Goal: Task Accomplishment & Management: Use online tool/utility

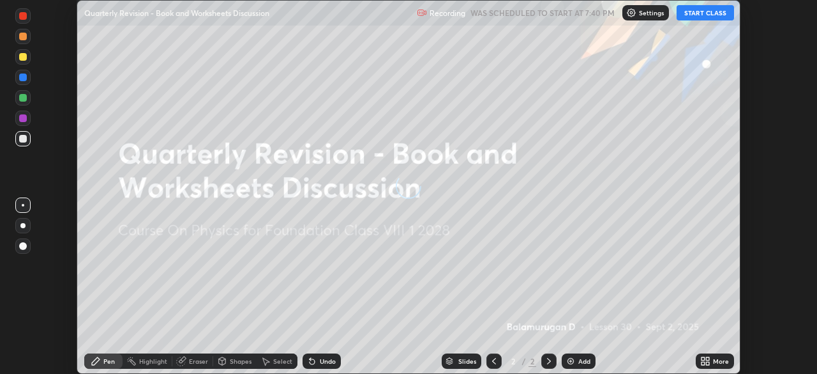
scroll to position [374, 817]
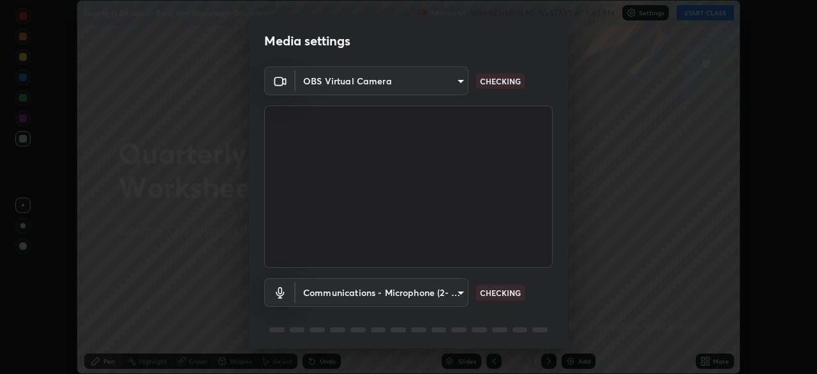
type input "1674d967bf5bfe0c65a51c96eaa310d8c5db01ba72f63f0a3a6b621615c927a6"
type input "communications"
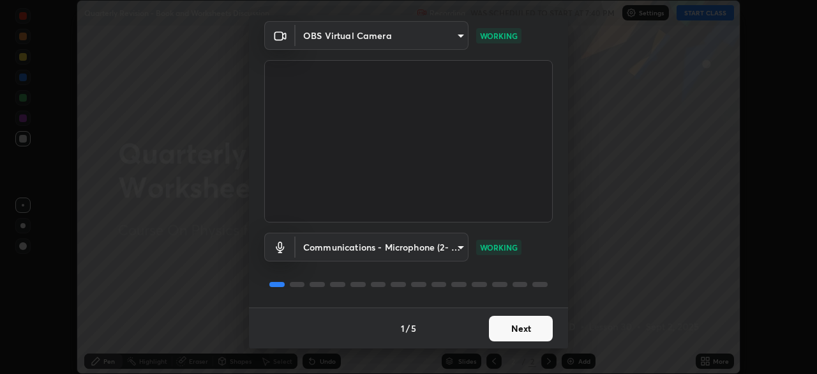
click at [513, 330] on button "Next" at bounding box center [521, 328] width 64 height 26
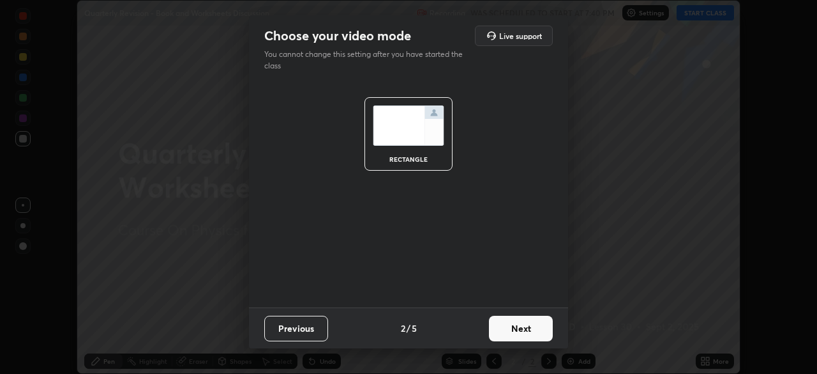
click at [521, 328] on button "Next" at bounding box center [521, 328] width 64 height 26
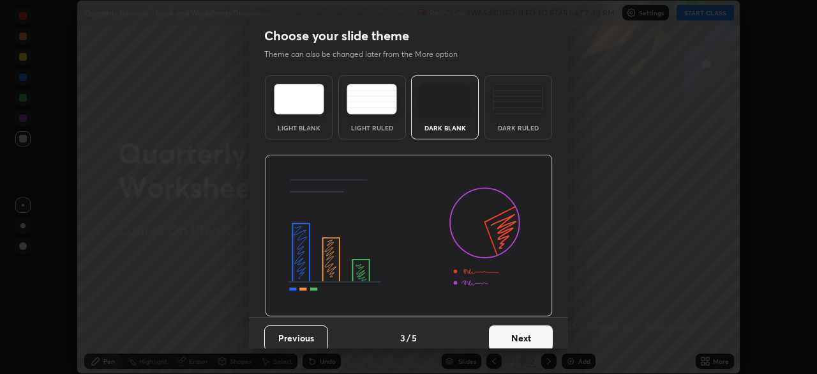
click at [527, 337] on button "Next" at bounding box center [521, 338] width 64 height 26
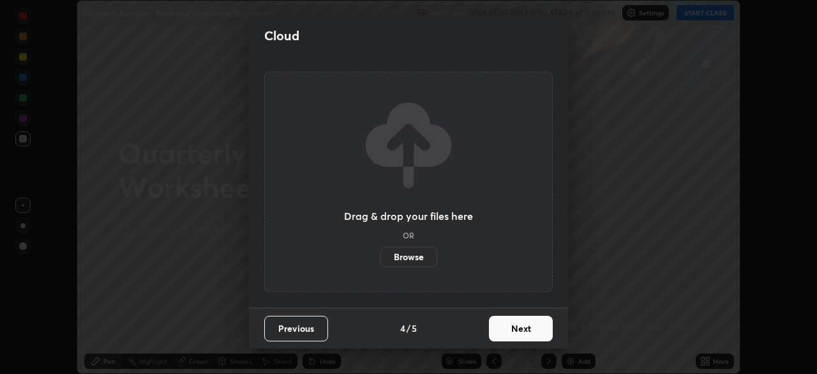
click at [531, 328] on button "Next" at bounding box center [521, 328] width 64 height 26
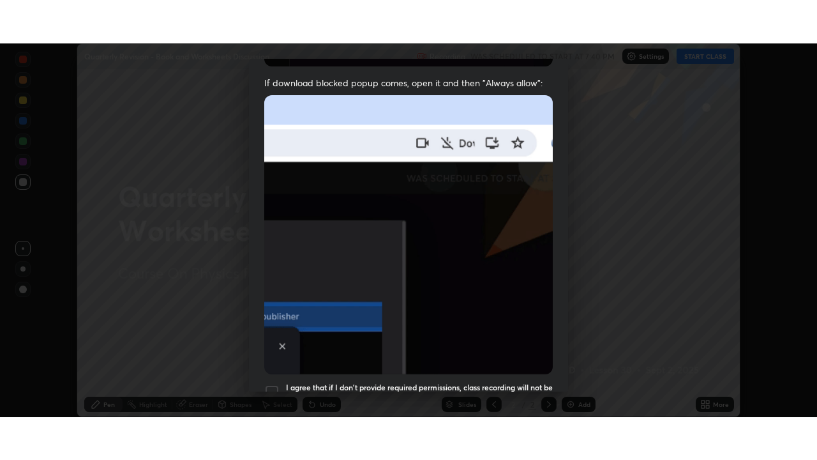
scroll to position [306, 0]
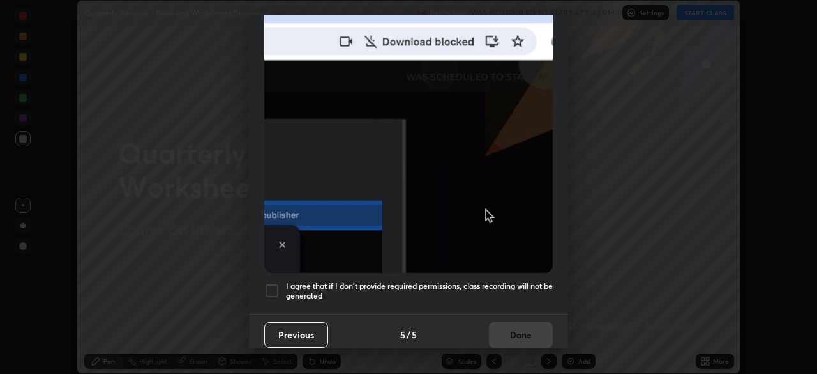
click at [273, 286] on div at bounding box center [271, 290] width 15 height 15
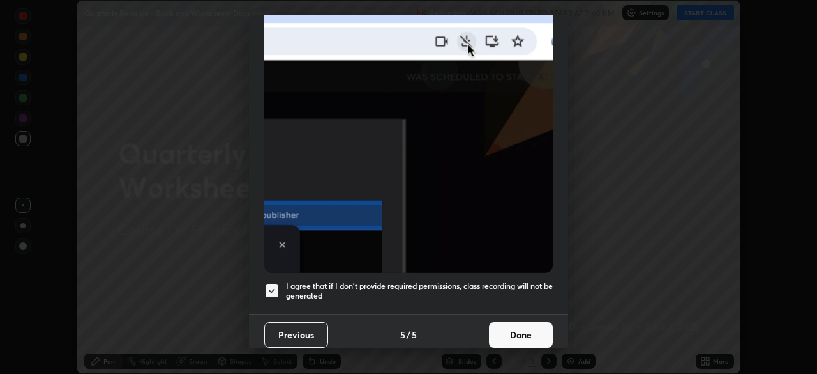
click at [525, 329] on button "Done" at bounding box center [521, 335] width 64 height 26
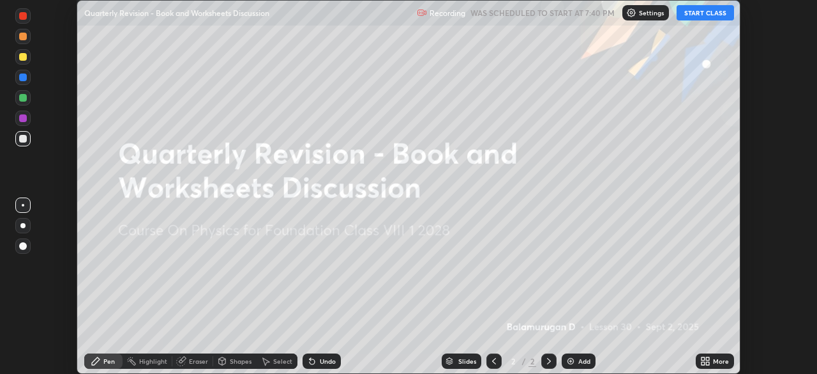
click at [721, 363] on div "More" at bounding box center [721, 361] width 16 height 6
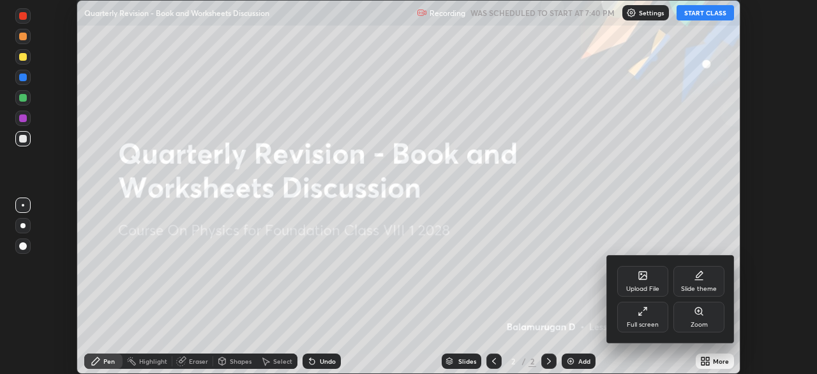
click at [649, 282] on div "Upload File" at bounding box center [642, 281] width 51 height 31
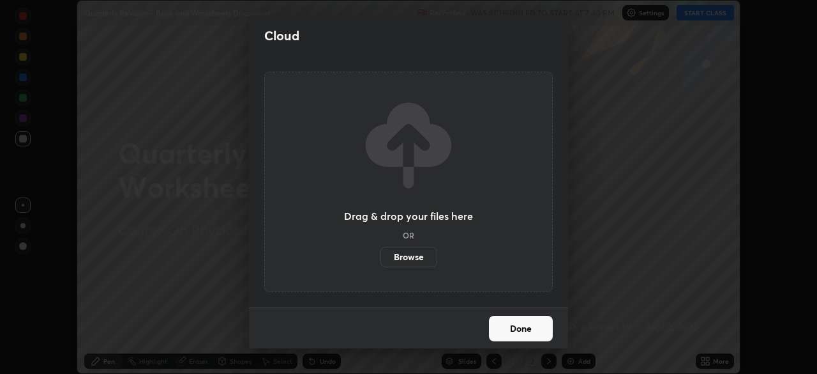
click at [412, 255] on label "Browse" at bounding box center [409, 256] width 57 height 20
click at [381, 255] on input "Browse" at bounding box center [381, 256] width 0 height 20
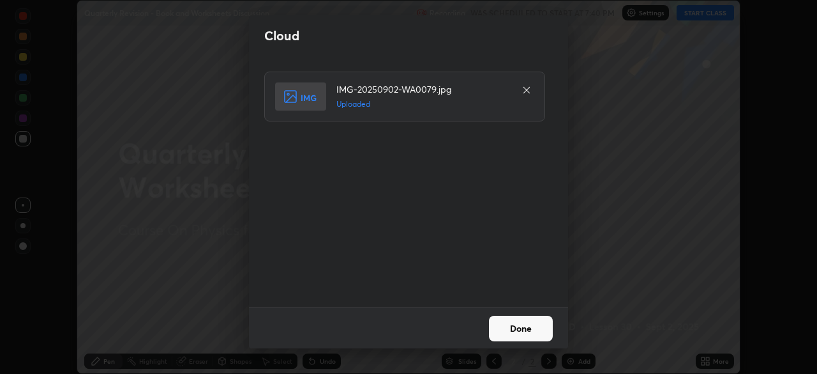
click at [526, 326] on button "Done" at bounding box center [521, 328] width 64 height 26
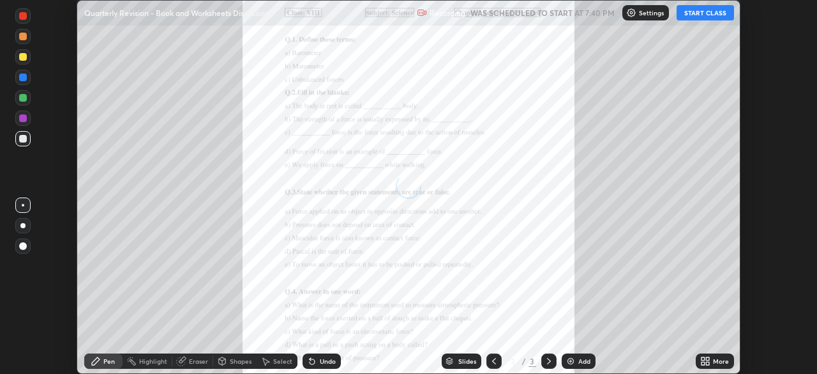
click at [713, 359] on div "More" at bounding box center [715, 360] width 38 height 15
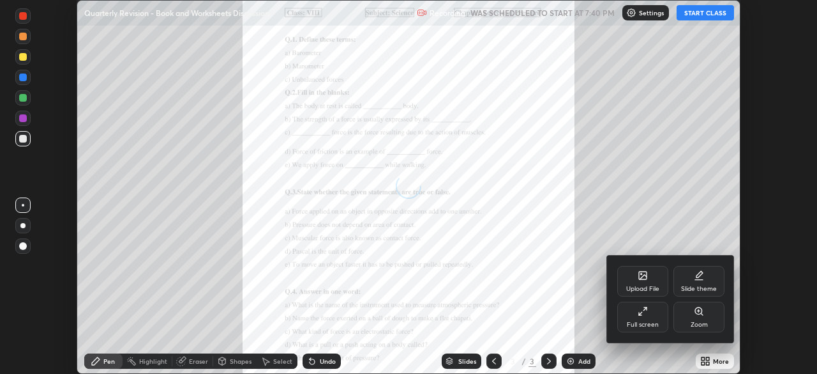
click at [645, 276] on icon at bounding box center [643, 277] width 7 height 4
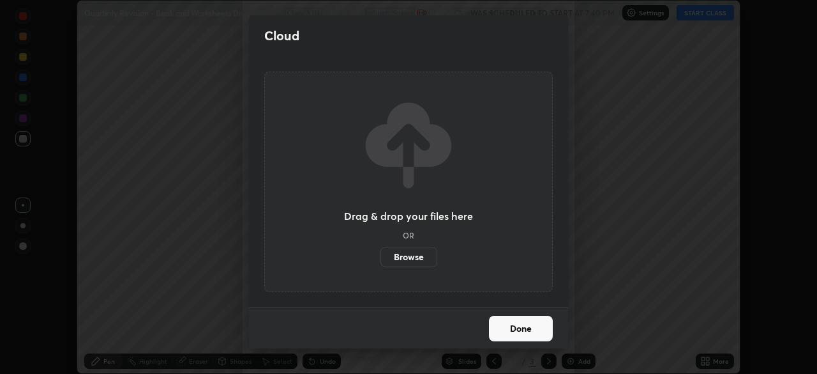
click at [420, 256] on label "Browse" at bounding box center [409, 256] width 57 height 20
click at [381, 256] on input "Browse" at bounding box center [381, 256] width 0 height 20
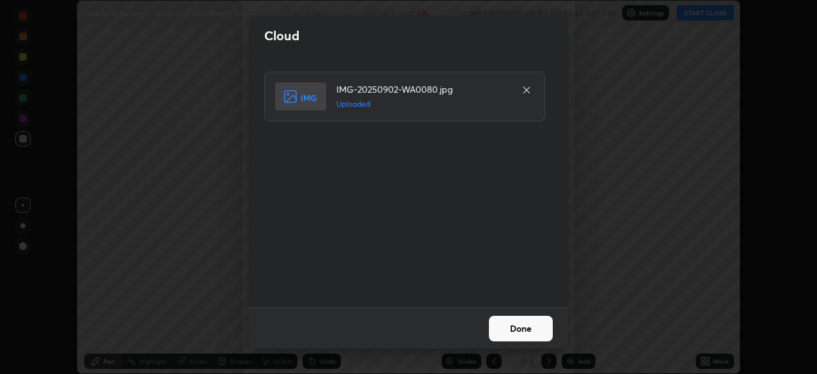
click at [526, 324] on button "Done" at bounding box center [521, 328] width 64 height 26
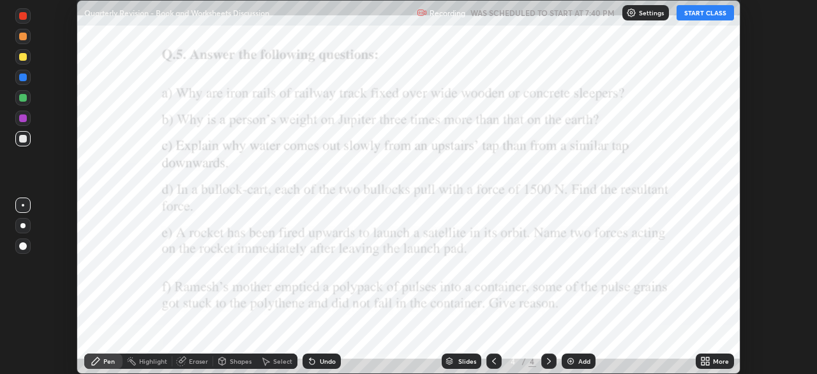
click at [493, 358] on icon at bounding box center [494, 361] width 10 height 10
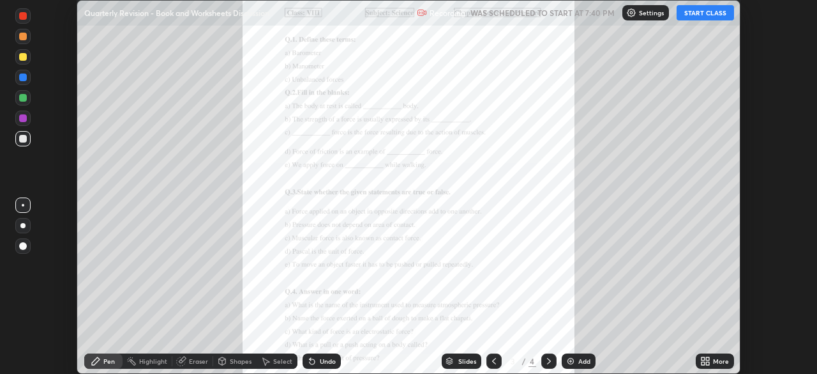
click at [709, 12] on button "START CLASS" at bounding box center [705, 12] width 57 height 15
click at [721, 360] on div "More" at bounding box center [721, 361] width 16 height 6
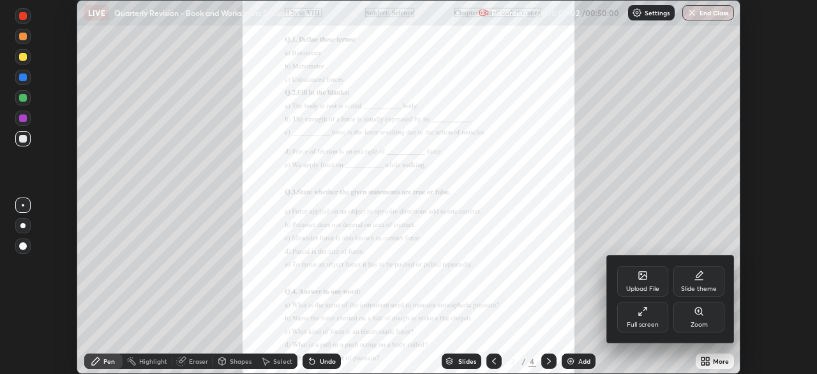
click at [647, 310] on icon at bounding box center [643, 311] width 10 height 10
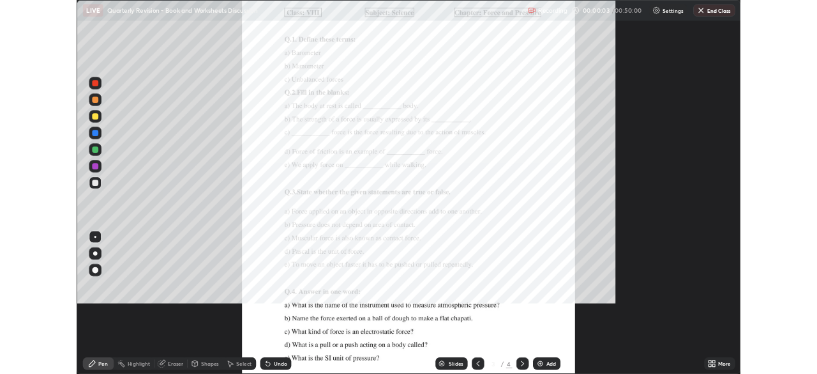
scroll to position [460, 817]
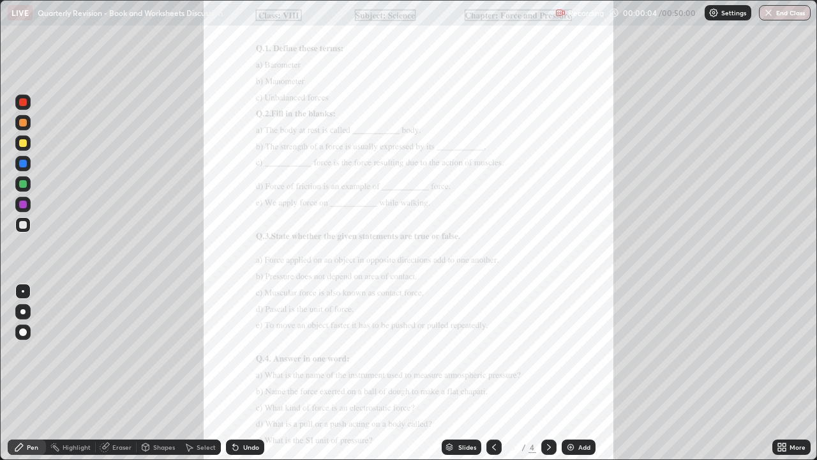
click at [794, 373] on div "More" at bounding box center [798, 447] width 16 height 6
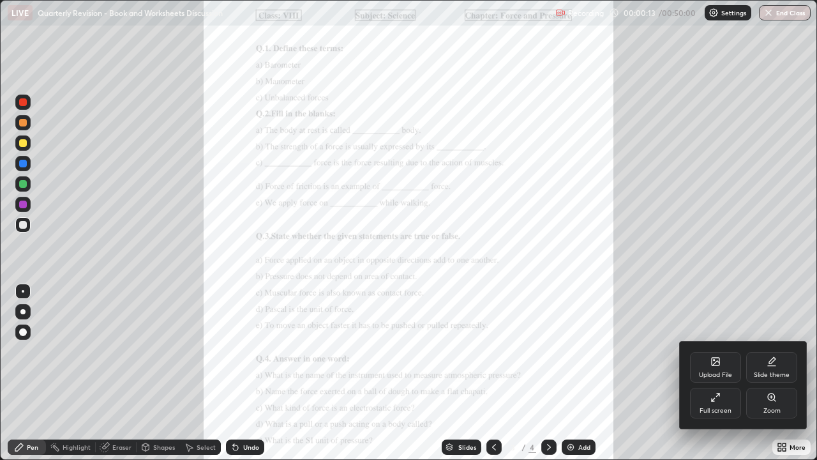
click at [776, 373] on icon at bounding box center [772, 397] width 10 height 10
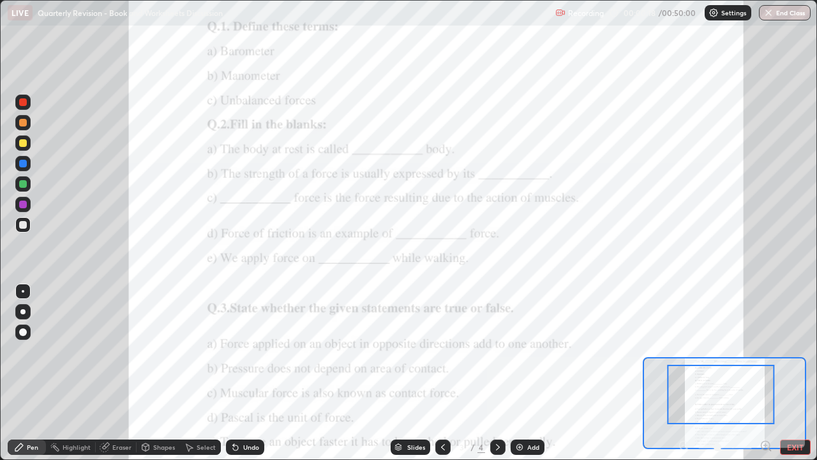
click at [766, 373] on icon at bounding box center [765, 445] width 3 height 0
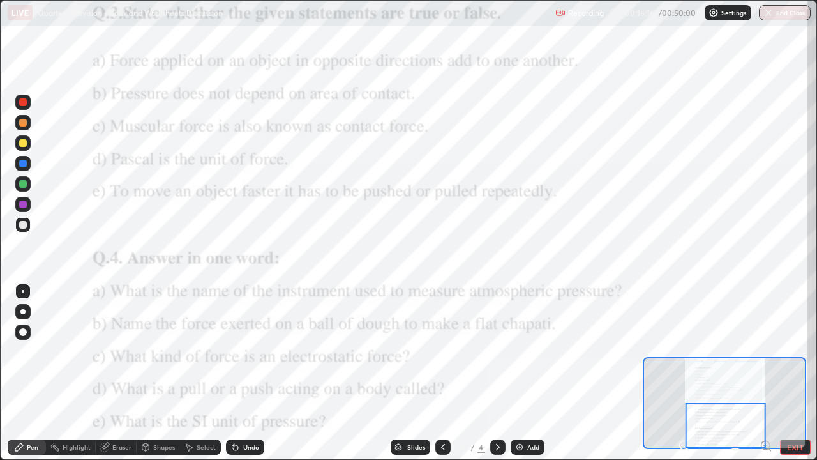
click at [496, 373] on icon at bounding box center [498, 447] width 10 height 10
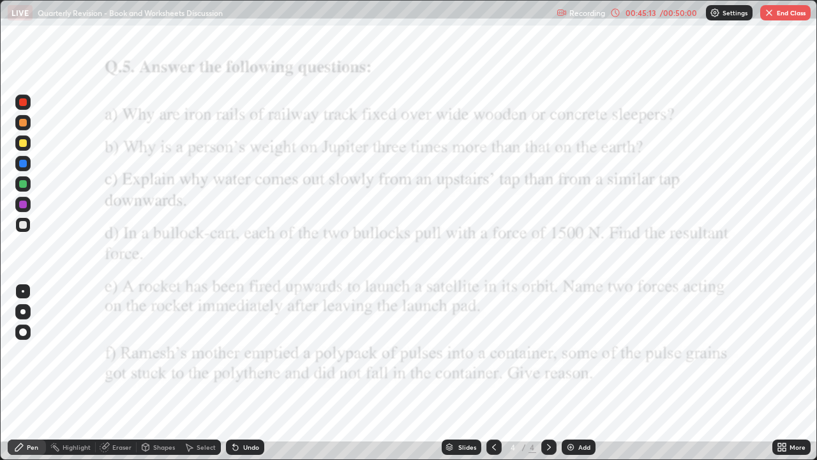
click at [492, 373] on icon at bounding box center [494, 447] width 4 height 6
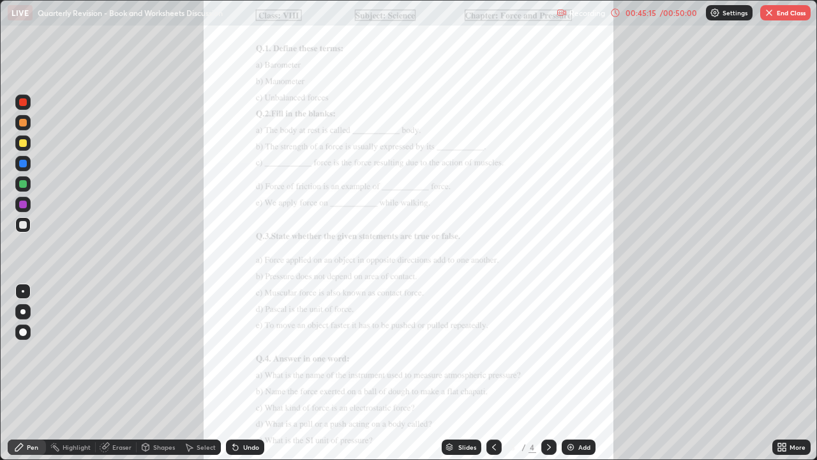
click at [784, 373] on icon at bounding box center [784, 449] width 3 height 3
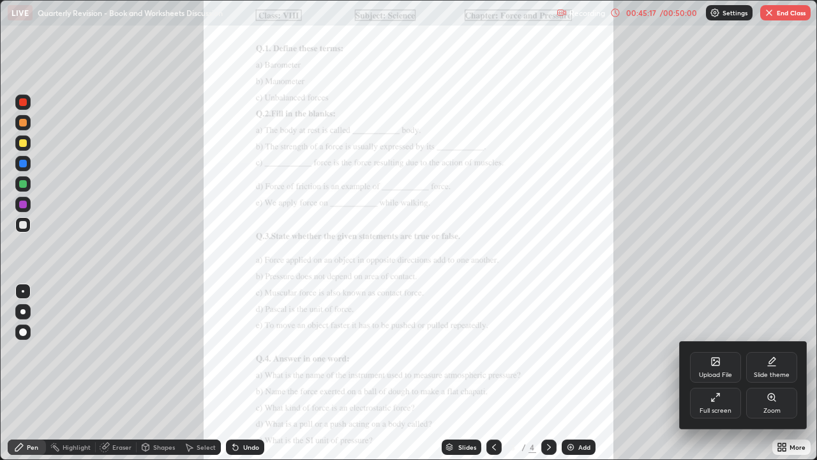
click at [776, 373] on icon at bounding box center [772, 397] width 10 height 10
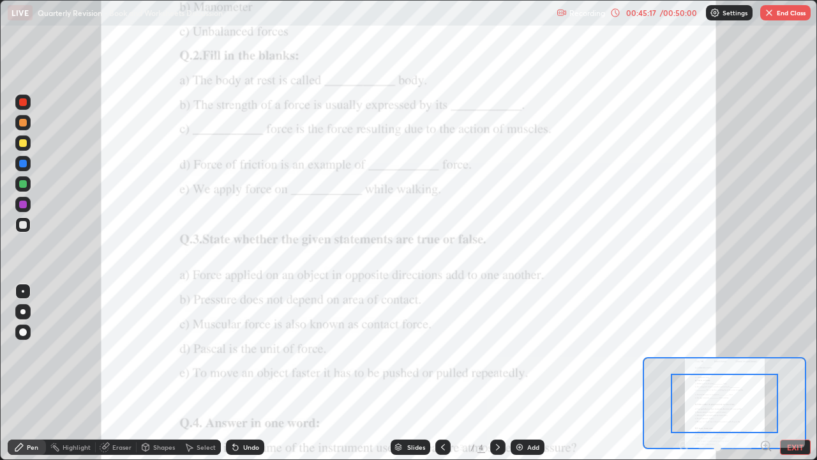
click at [773, 373] on div at bounding box center [724, 403] width 107 height 59
click at [767, 373] on icon at bounding box center [766, 445] width 13 height 13
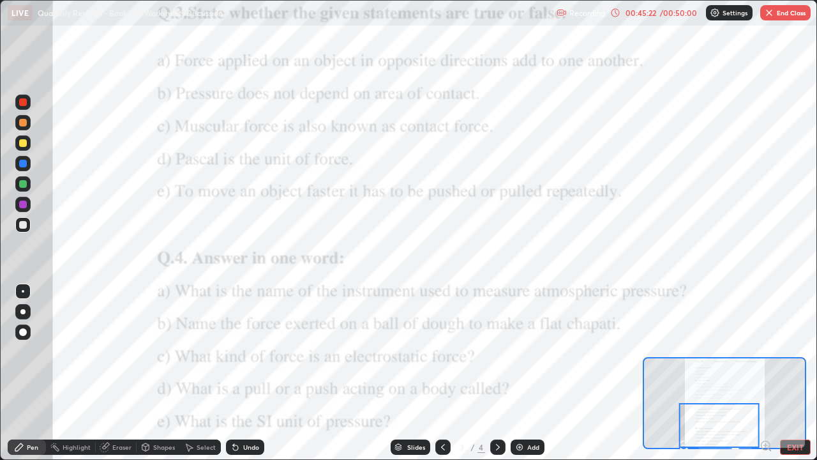
click at [766, 373] on icon at bounding box center [765, 445] width 3 height 0
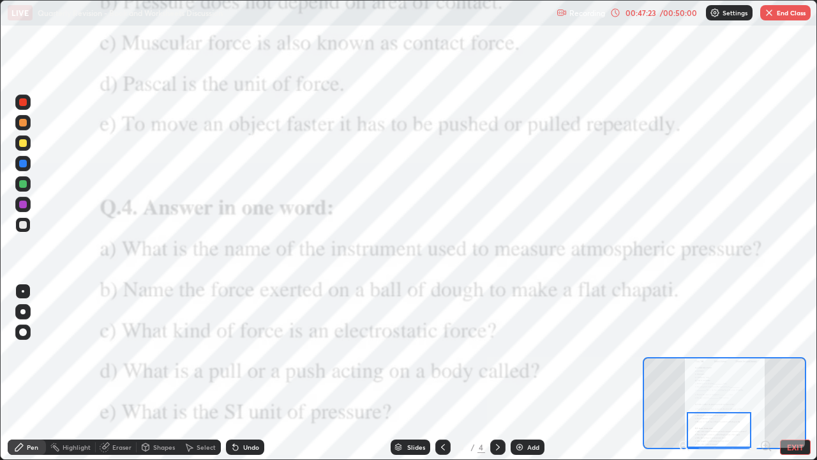
click at [786, 11] on button "End Class" at bounding box center [785, 12] width 50 height 15
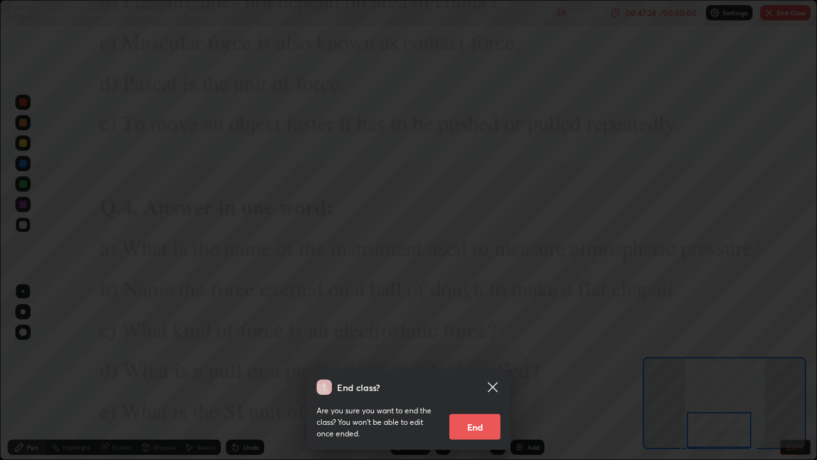
click at [483, 373] on button "End" at bounding box center [475, 427] width 51 height 26
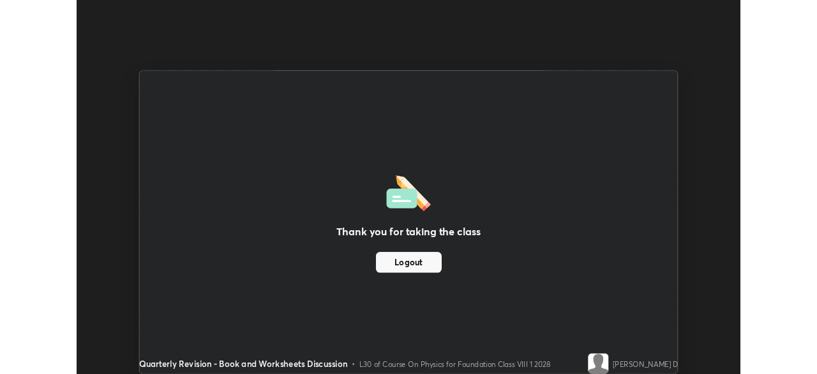
scroll to position [63477, 63033]
